Goal: Information Seeking & Learning: Learn about a topic

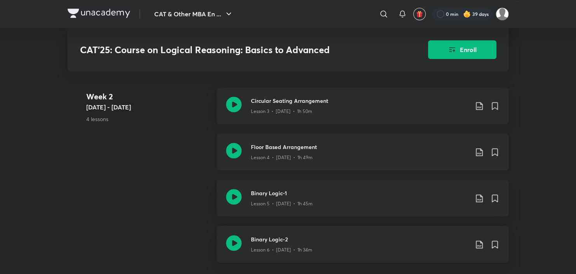
scroll to position [466, 0]
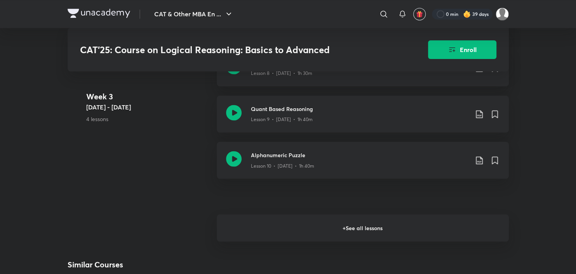
click at [311, 234] on h6 "+ See all lessons" at bounding box center [363, 227] width 292 height 27
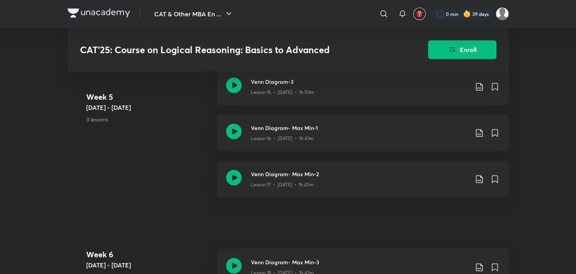
scroll to position [1369, 0]
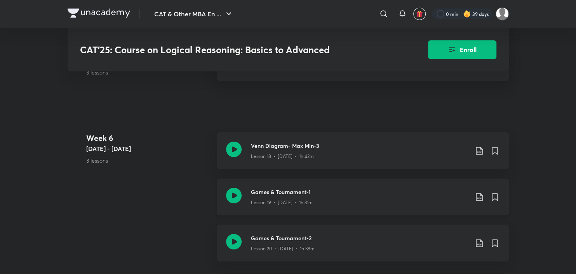
click at [236, 196] on icon at bounding box center [234, 196] width 16 height 16
click at [236, 241] on icon at bounding box center [234, 242] width 16 height 16
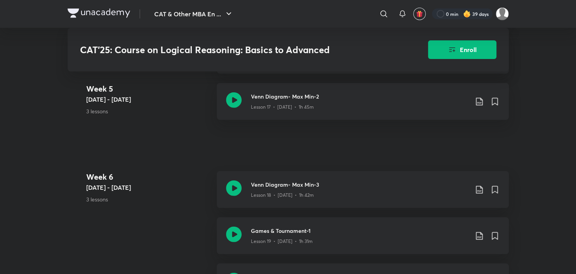
scroll to position [1291, 0]
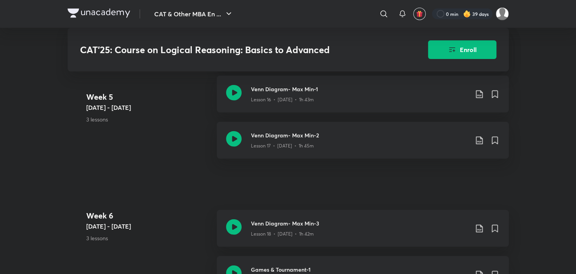
scroll to position [1369, 0]
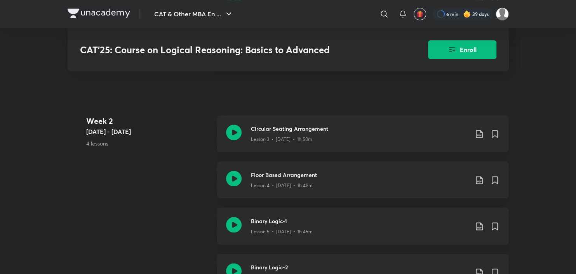
scroll to position [543, 0]
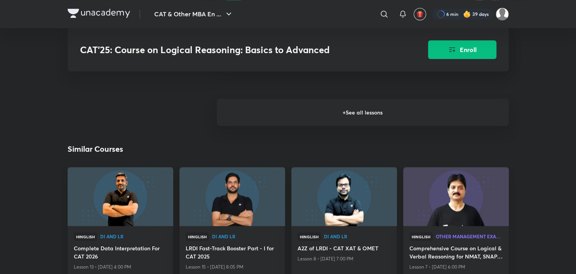
click at [293, 121] on h6 "+ See all lessons" at bounding box center [363, 112] width 292 height 27
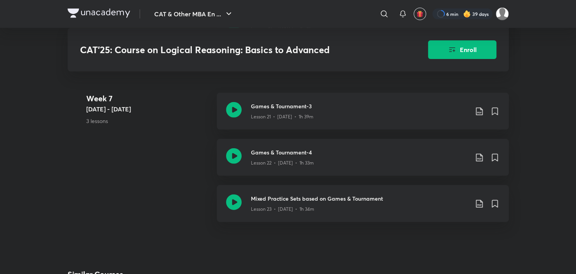
scroll to position [1601, 0]
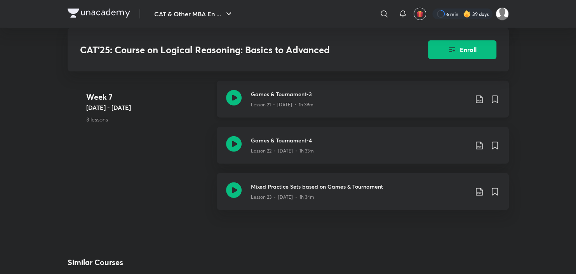
click at [229, 96] on icon at bounding box center [234, 98] width 16 height 16
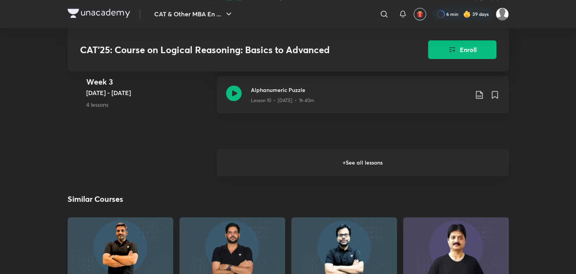
scroll to position [902, 0]
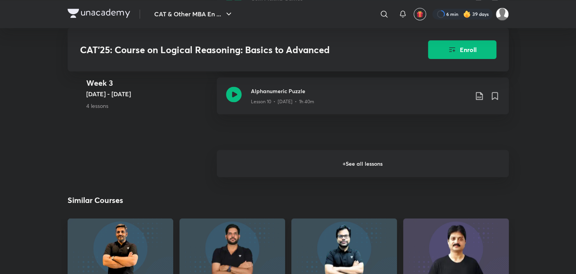
scroll to position [979, 0]
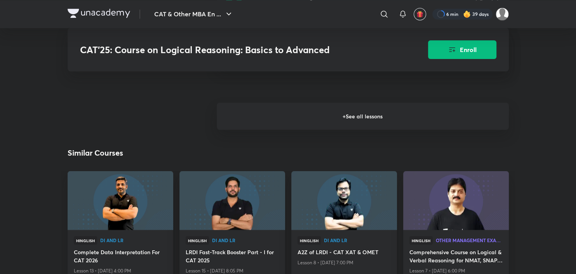
click at [275, 127] on h6 "+ See all lessons" at bounding box center [363, 115] width 292 height 27
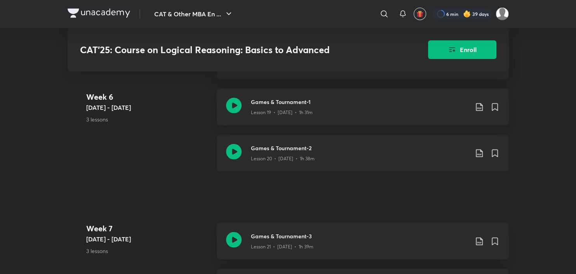
scroll to position [1484, 0]
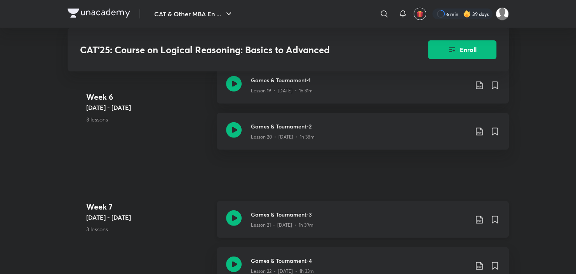
click at [232, 220] on icon at bounding box center [234, 218] width 16 height 16
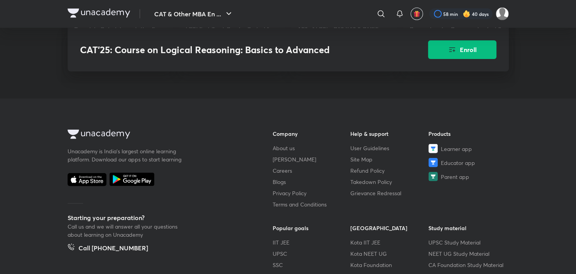
scroll to position [1287, 0]
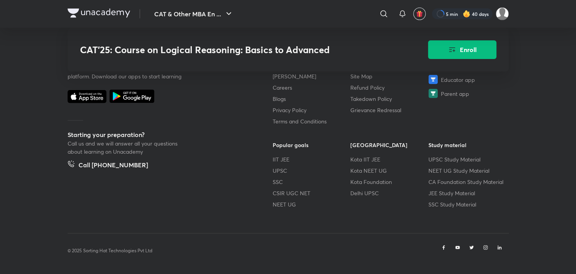
scroll to position [1199, 0]
